Goal: Information Seeking & Learning: Find specific fact

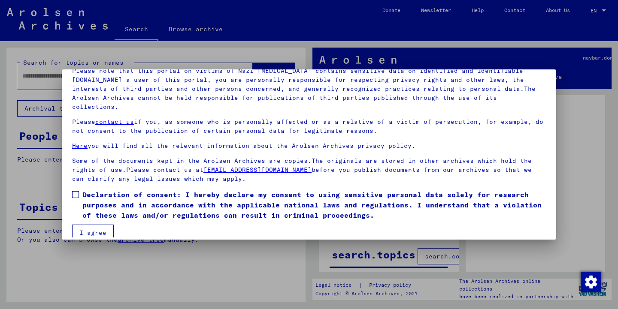
scroll to position [68, 0]
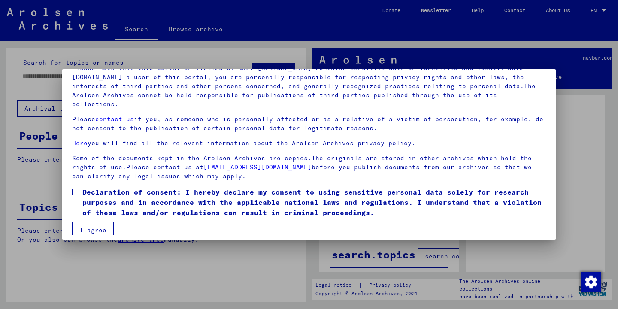
click at [90, 222] on button "I agree" at bounding box center [93, 230] width 42 height 16
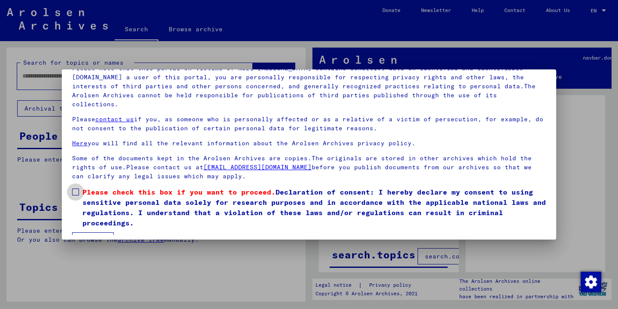
click at [76, 189] on span at bounding box center [75, 192] width 7 height 7
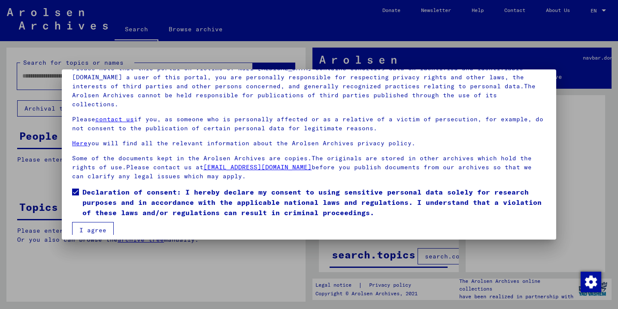
click at [91, 222] on button "I agree" at bounding box center [93, 230] width 42 height 16
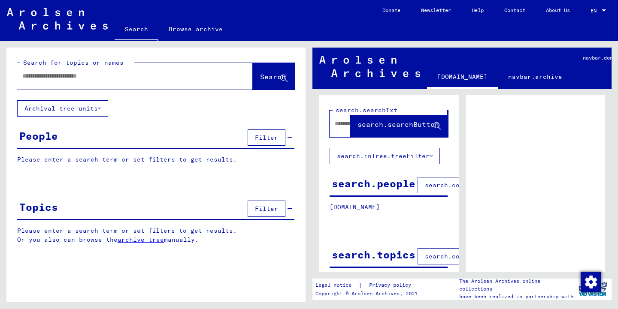
click at [27, 77] on input "text" at bounding box center [127, 76] width 210 height 9
type input "**********"
click at [266, 71] on button "Search" at bounding box center [274, 76] width 42 height 27
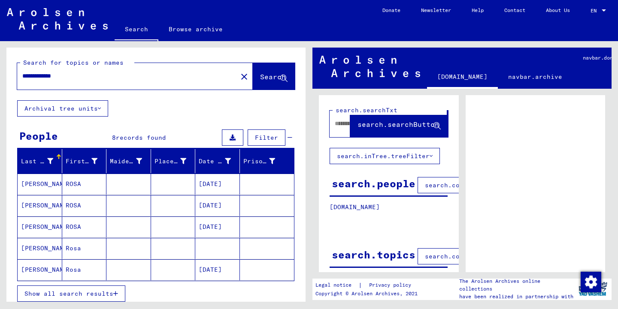
click at [69, 182] on mat-cell "ROSA" at bounding box center [84, 184] width 45 height 21
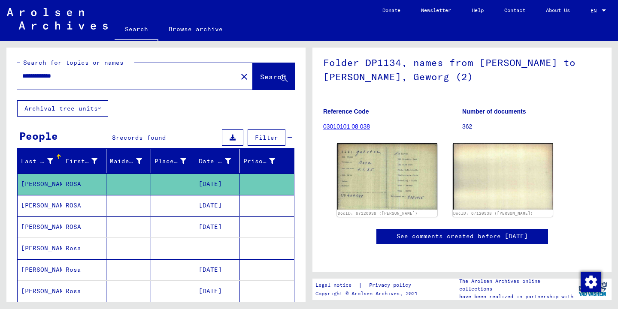
scroll to position [86, 0]
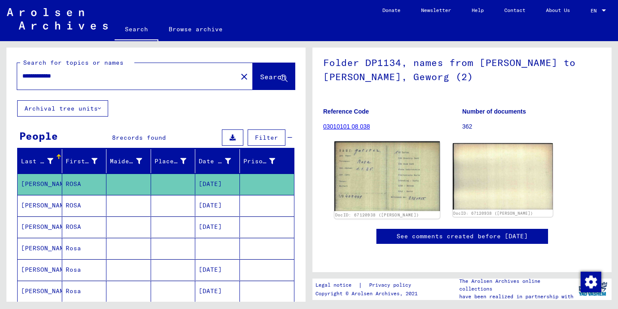
click at [388, 154] on img at bounding box center [386, 177] width 105 height 70
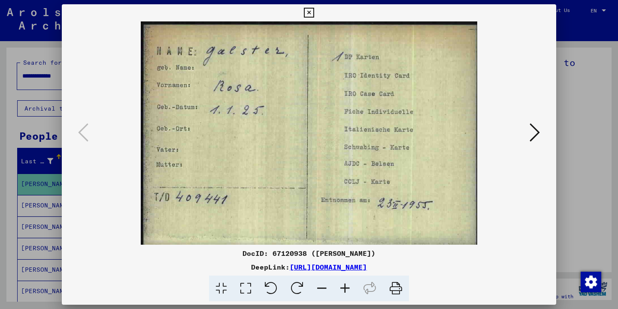
click at [532, 129] on icon at bounding box center [535, 132] width 10 height 21
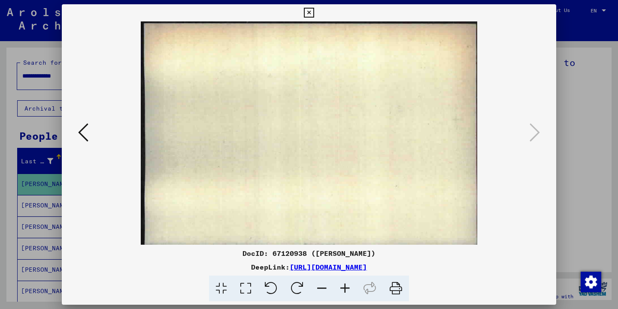
click at [83, 127] on icon at bounding box center [83, 132] width 10 height 21
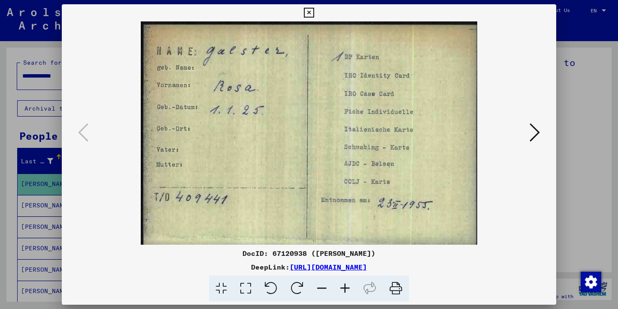
click at [318, 264] on link "[URL][DOMAIN_NAME]" at bounding box center [328, 267] width 77 height 9
click at [307, 9] on icon at bounding box center [309, 13] width 10 height 10
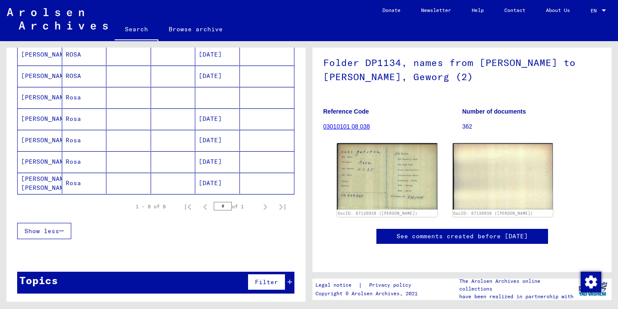
scroll to position [152, 0]
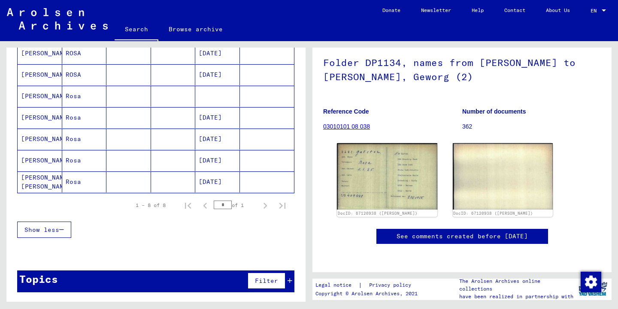
scroll to position [149, 0]
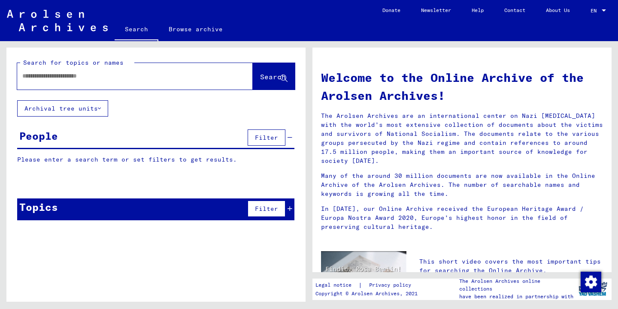
click at [29, 76] on input "text" at bounding box center [124, 76] width 205 height 9
click at [262, 73] on span "Search" at bounding box center [273, 77] width 26 height 9
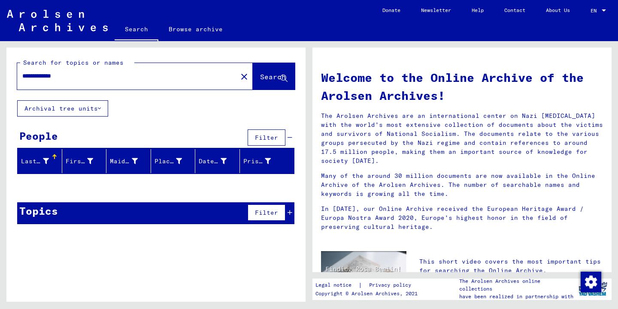
click at [71, 76] on input "**********" at bounding box center [124, 76] width 205 height 9
click at [262, 70] on button "Search" at bounding box center [274, 76] width 42 height 27
click at [64, 76] on input "**********" at bounding box center [124, 76] width 205 height 9
click at [261, 72] on button "Search" at bounding box center [274, 76] width 42 height 27
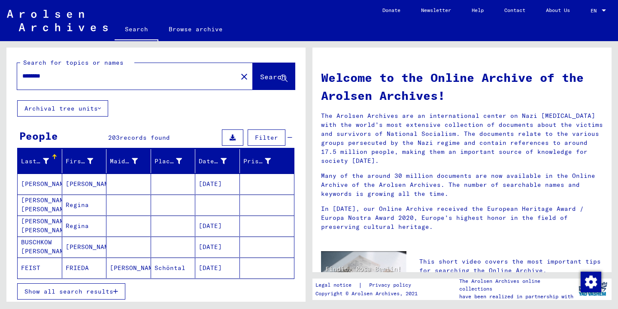
scroll to position [43, 0]
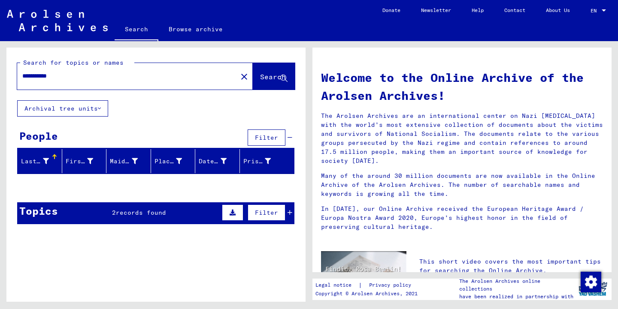
click at [63, 76] on input "**********" at bounding box center [124, 76] width 205 height 9
click at [255, 72] on button "Search" at bounding box center [274, 76] width 42 height 27
click at [72, 76] on input "**********" at bounding box center [124, 76] width 205 height 9
click at [265, 72] on button "Search" at bounding box center [274, 76] width 42 height 27
click at [70, 76] on input "**********" at bounding box center [124, 76] width 205 height 9
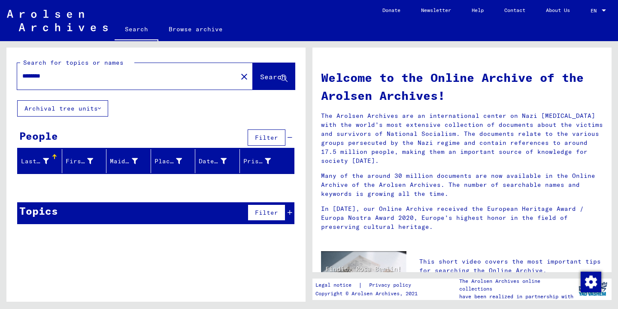
type input "*******"
click at [267, 71] on button "Search" at bounding box center [274, 76] width 42 height 27
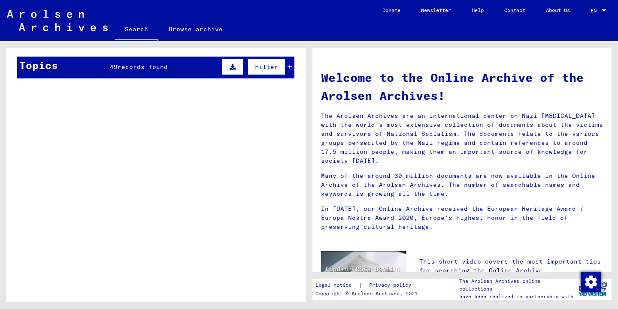
scroll to position [284, 0]
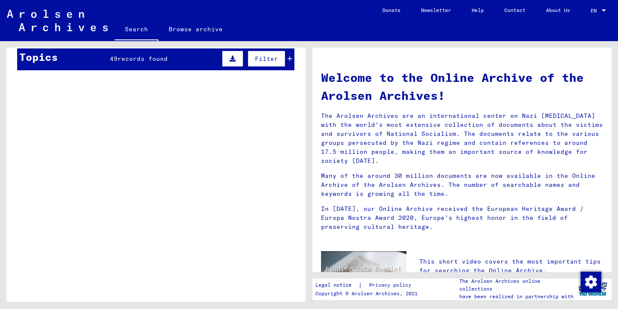
click at [146, 55] on span "records found" at bounding box center [143, 59] width 50 height 8
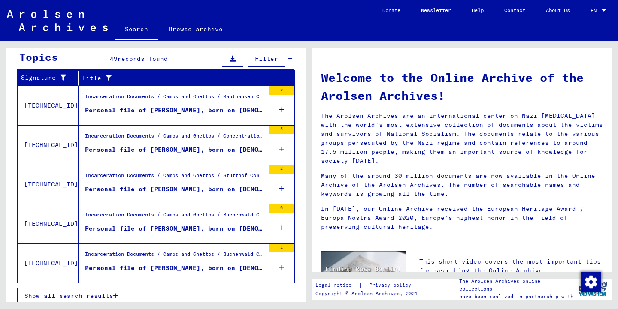
click at [161, 185] on div "Personal file of [PERSON_NAME], born on [DEMOGRAPHIC_DATA], born in [GEOGRAPHIC…" at bounding box center [174, 189] width 179 height 9
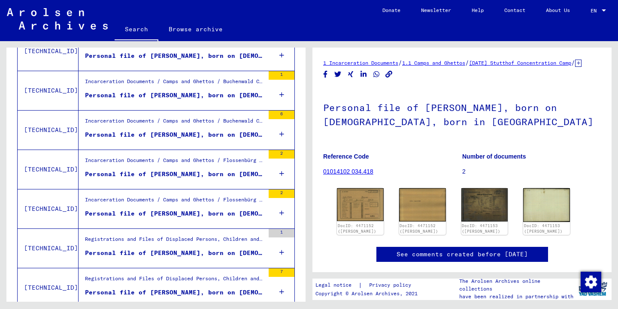
scroll to position [473, 0]
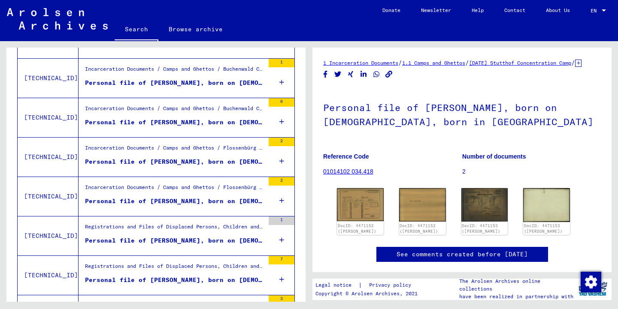
click at [182, 119] on div "Personal file of [PERSON_NAME], born on [DEMOGRAPHIC_DATA]" at bounding box center [174, 122] width 179 height 9
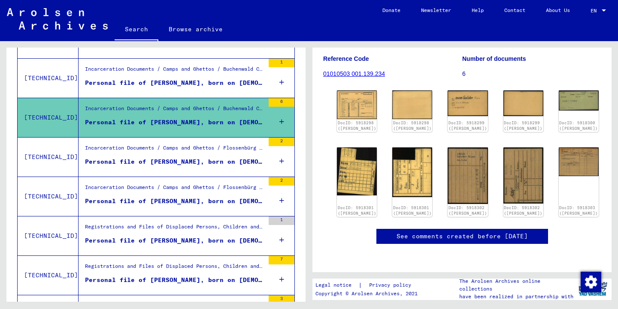
scroll to position [129, 0]
click at [166, 154] on div "Incarceration Documents / Camps and Ghettos / Flossenbürg Concentration Camp / …" at bounding box center [174, 150] width 179 height 12
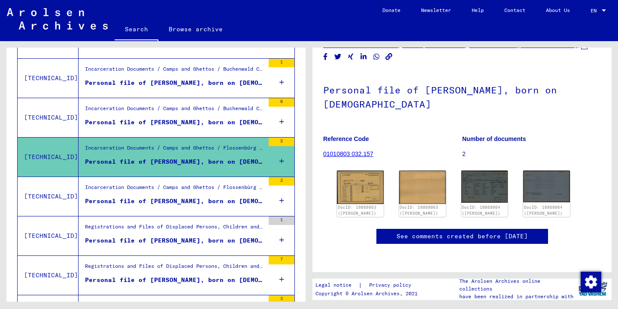
scroll to position [129, 0]
click at [482, 170] on img at bounding box center [484, 186] width 49 height 33
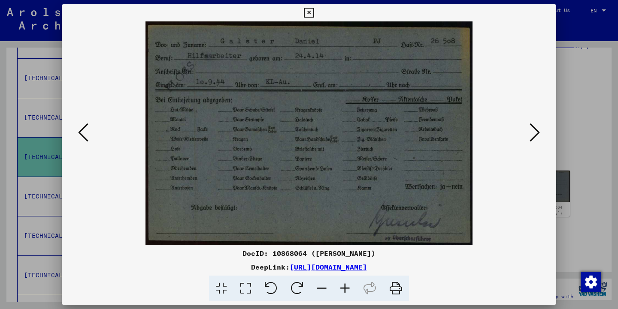
click at [309, 8] on icon at bounding box center [309, 13] width 10 height 10
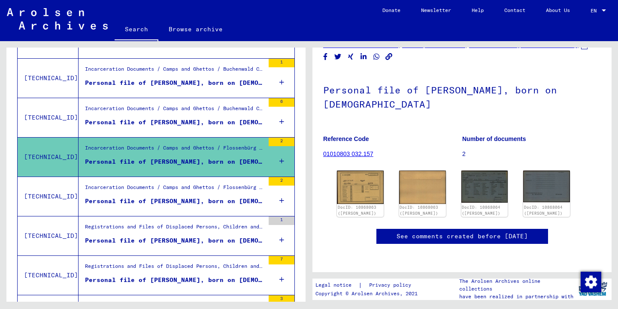
click at [179, 233] on div "Registrations and Files of Displaced Persons, Children and Missing Persons / Ev…" at bounding box center [174, 229] width 179 height 12
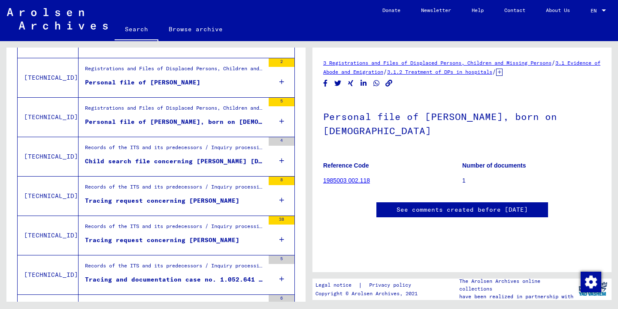
scroll to position [773, 0]
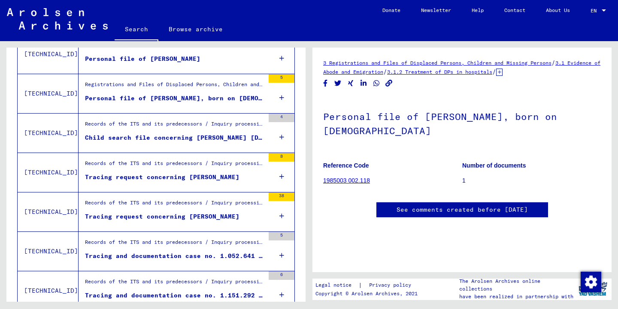
click at [179, 130] on div "Records of the ITS and its predecessors / Inquiry processing / Case files of Ch…" at bounding box center [174, 126] width 179 height 12
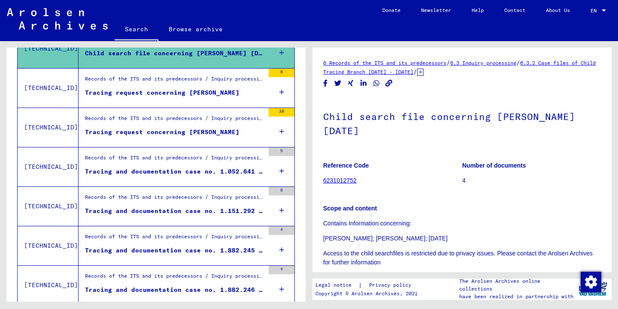
scroll to position [859, 0]
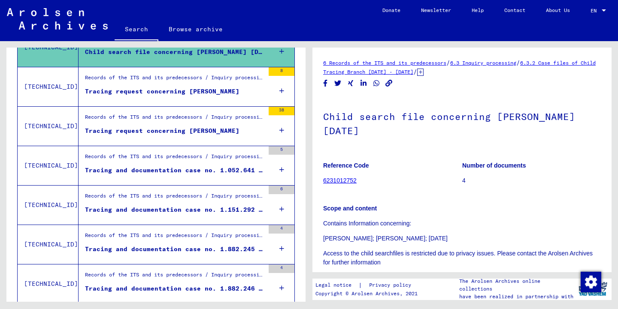
click at [167, 161] on div "Records of the ITS and its predecessors / Inquiry processing / ITS case files a…" at bounding box center [174, 159] width 179 height 12
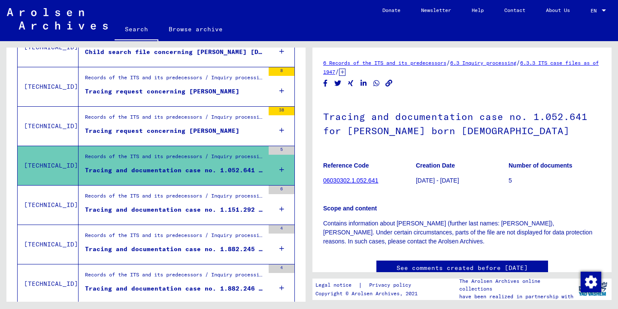
click at [170, 117] on div "Records of the ITS and its predecessors / Inquiry processing / ITS case files a…" at bounding box center [174, 119] width 179 height 12
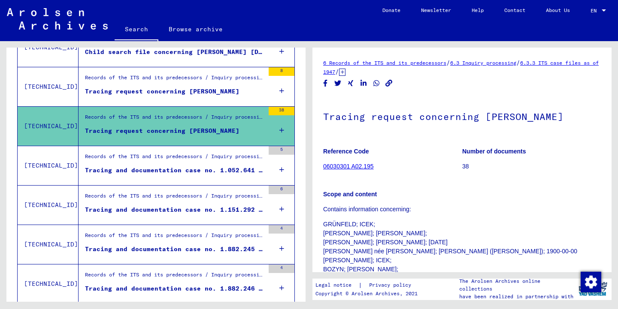
click at [183, 199] on div "Records of the ITS and its predecessors / Inquiry processing / ITS case files a…" at bounding box center [174, 198] width 179 height 12
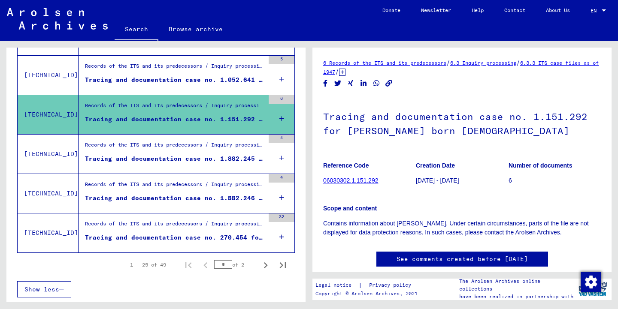
scroll to position [950, 0]
click at [172, 149] on div "Records of the ITS and its predecessors / Inquiry processing / ITS case files a…" at bounding box center [174, 147] width 179 height 12
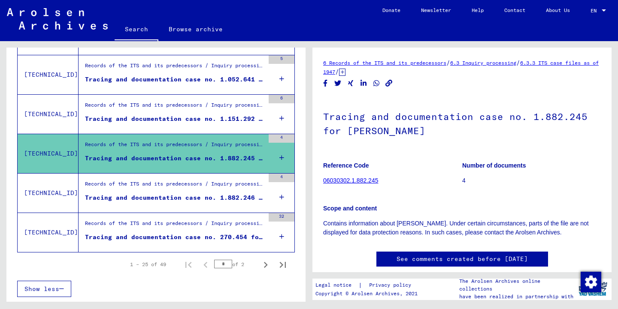
click at [178, 184] on div "Records of the ITS and its predecessors / Inquiry processing / ITS case files a…" at bounding box center [174, 186] width 179 height 12
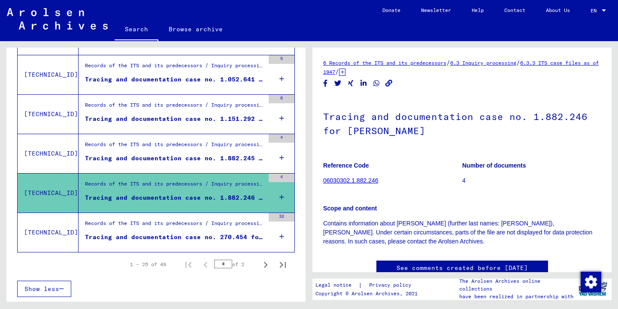
click at [175, 226] on div "Records of the ITS and its predecessors / Inquiry processing / ITS case files a…" at bounding box center [174, 226] width 179 height 12
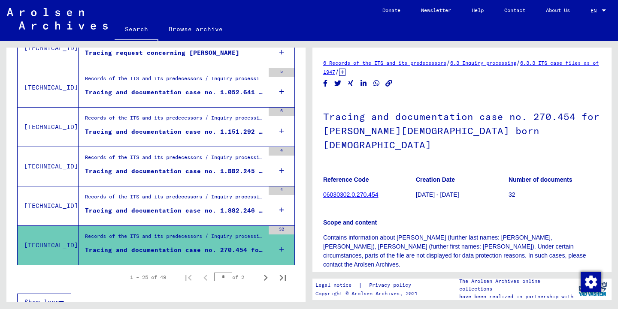
scroll to position [950, 0]
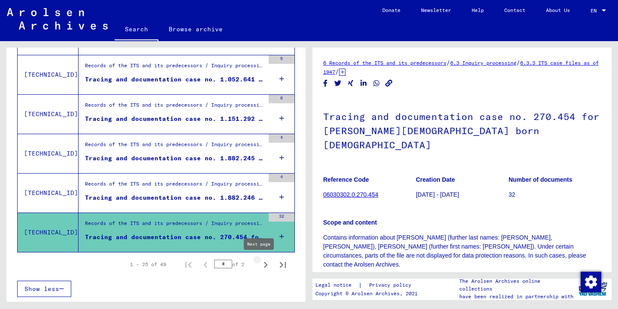
click at [260, 263] on icon "Next page" at bounding box center [266, 265] width 12 height 12
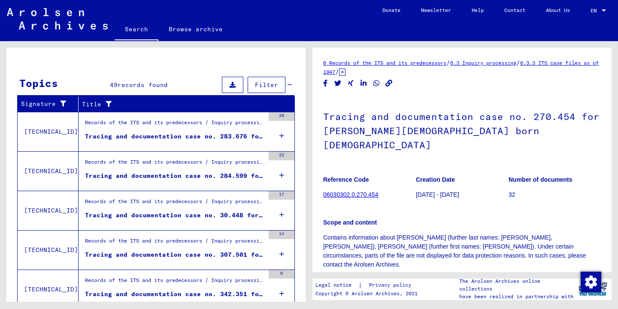
scroll to position [172, 0]
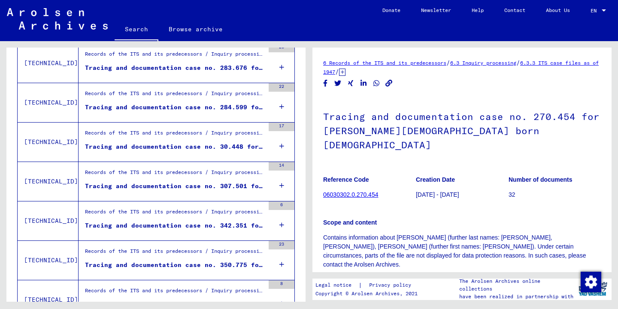
click at [184, 61] on div "Records of the ITS and its predecessors / Inquiry processing / ITS case files a…" at bounding box center [174, 56] width 179 height 12
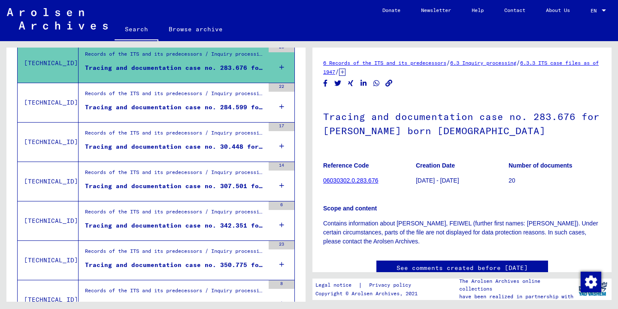
click at [183, 103] on div "Tracing and documentation case no. 284.599 for [PERSON_NAME][DEMOGRAPHIC_DATA] …" at bounding box center [174, 107] width 179 height 9
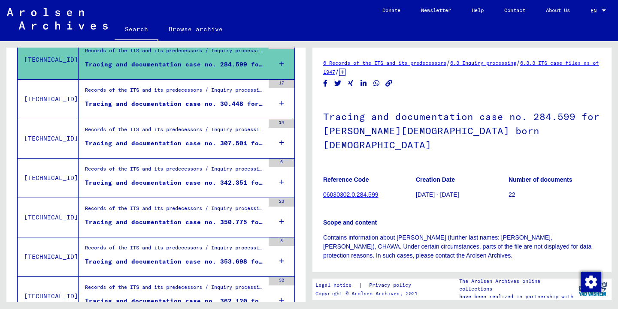
scroll to position [172, 0]
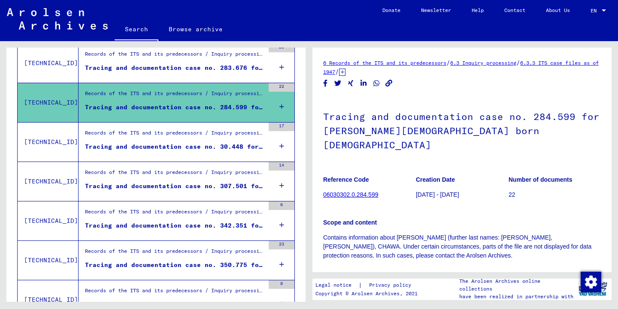
click at [183, 136] on div "Records of the ITS and its predecessors / Inquiry processing / ITS case files a…" at bounding box center [174, 135] width 179 height 12
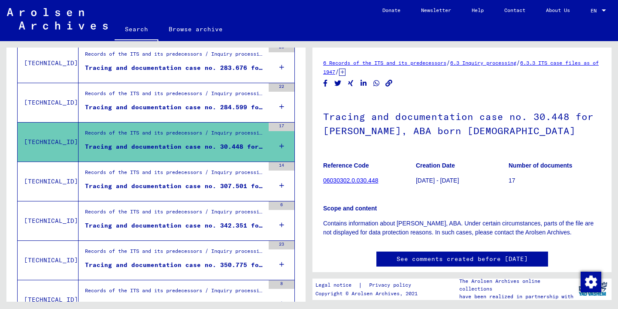
scroll to position [215, 0]
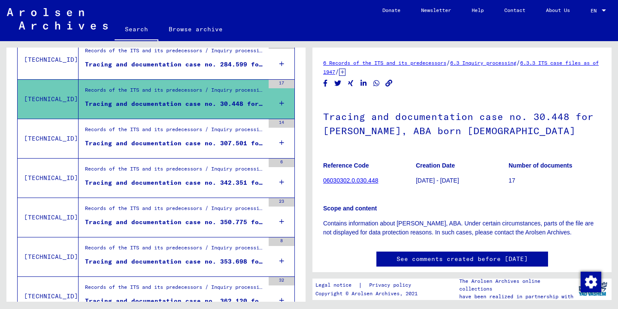
click at [183, 136] on div "Records of the ITS and its predecessors / Inquiry processing / ITS case files a…" at bounding box center [174, 132] width 179 height 12
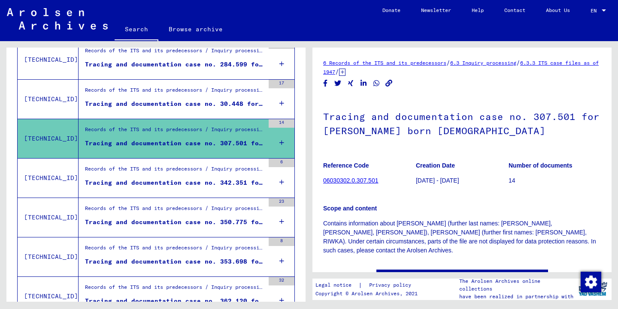
click at [185, 176] on div "Records of the ITS and its predecessors / Inquiry processing / ITS case files a…" at bounding box center [174, 171] width 179 height 12
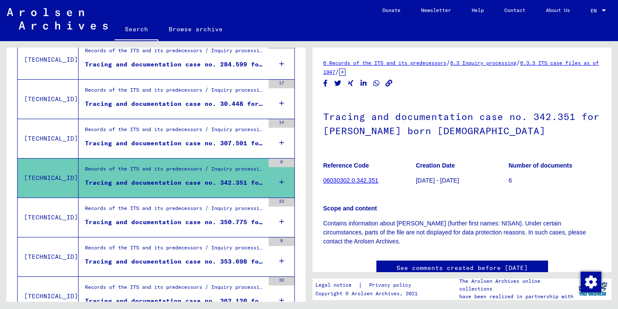
click at [146, 213] on div "Records of the ITS and its predecessors / Inquiry processing / ITS case files a…" at bounding box center [174, 211] width 179 height 12
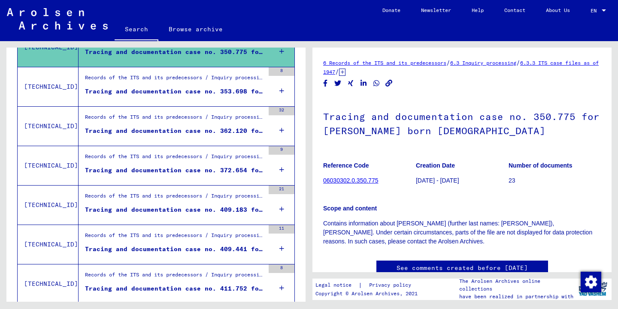
scroll to position [386, 0]
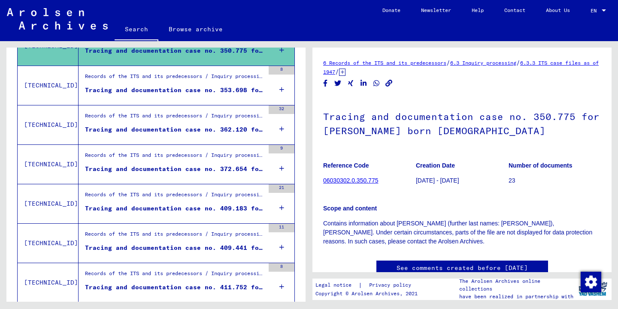
click at [166, 79] on div "Records of the ITS and its predecessors / Inquiry processing / ITS case files a…" at bounding box center [174, 79] width 179 height 12
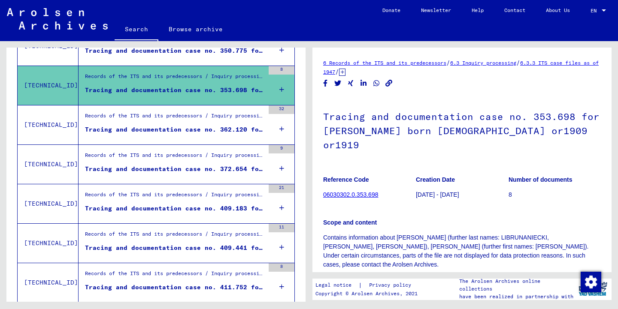
click at [166, 79] on div "Records of the ITS and its predecessors / Inquiry processing / ITS case files a…" at bounding box center [174, 79] width 179 height 12
click at [171, 125] on div "Tracing and documentation case no. 362.120 for [PERSON_NAME] born [DEMOGRAPHIC_…" at bounding box center [174, 129] width 179 height 9
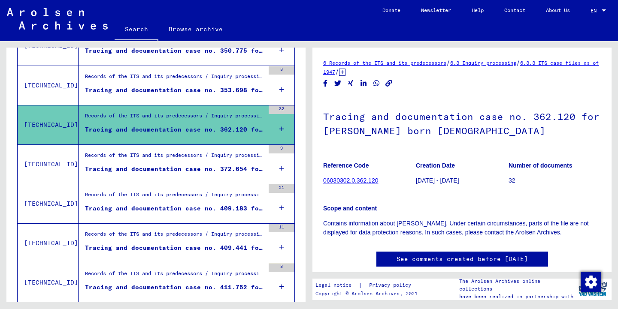
click at [165, 162] on div "Records of the ITS and its predecessors / Inquiry processing / ITS case files a…" at bounding box center [174, 158] width 179 height 12
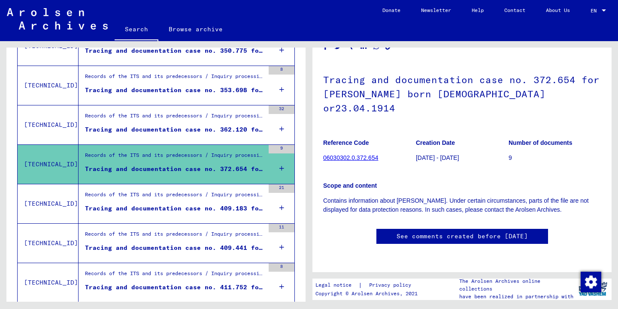
scroll to position [129, 0]
click at [458, 232] on link "See comments created before [DATE]" at bounding box center [462, 236] width 131 height 9
click at [201, 200] on div "Records of the ITS and its predecessors / Inquiry processing / ITS case files a…" at bounding box center [174, 197] width 179 height 12
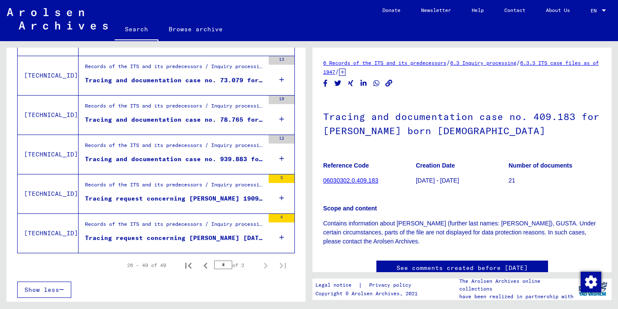
scroll to position [910, 0]
click at [184, 227] on div "Records of the ITS and its predecessors / Inquiry processing / ITS case files a…" at bounding box center [174, 226] width 179 height 12
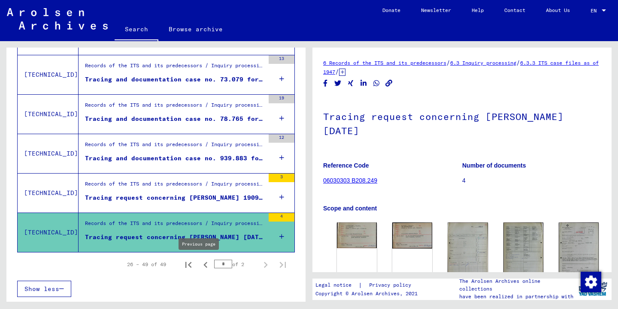
click at [200, 264] on icon "Previous page" at bounding box center [206, 265] width 12 height 12
type input "*"
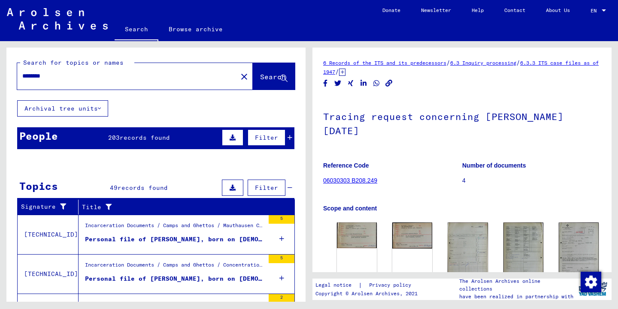
click at [52, 74] on input "*******" at bounding box center [127, 76] width 210 height 9
type input "**********"
click at [256, 72] on button "Search" at bounding box center [274, 76] width 42 height 27
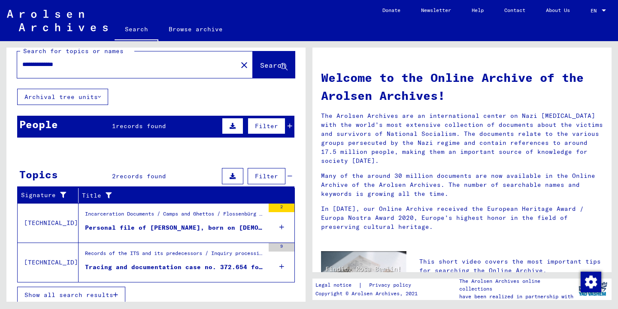
scroll to position [18, 0]
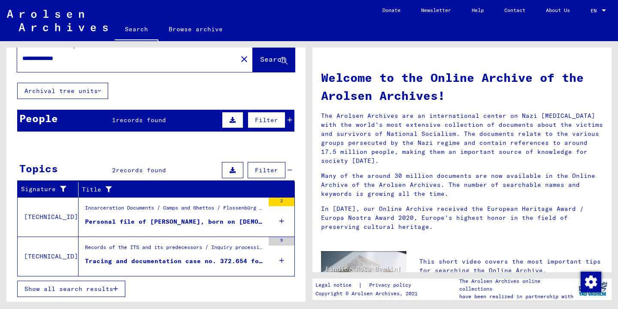
click at [182, 212] on div "Incarceration Documents / Camps and Ghettos / Flossenbürg Concentration Camp / …" at bounding box center [174, 210] width 179 height 12
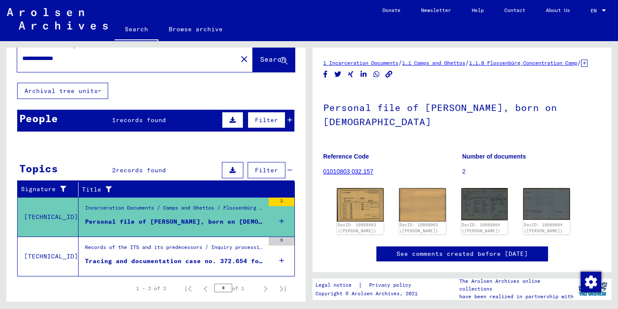
click at [462, 258] on link "See comments created before [DATE]" at bounding box center [462, 254] width 131 height 9
